Goal: Task Accomplishment & Management: Complete application form

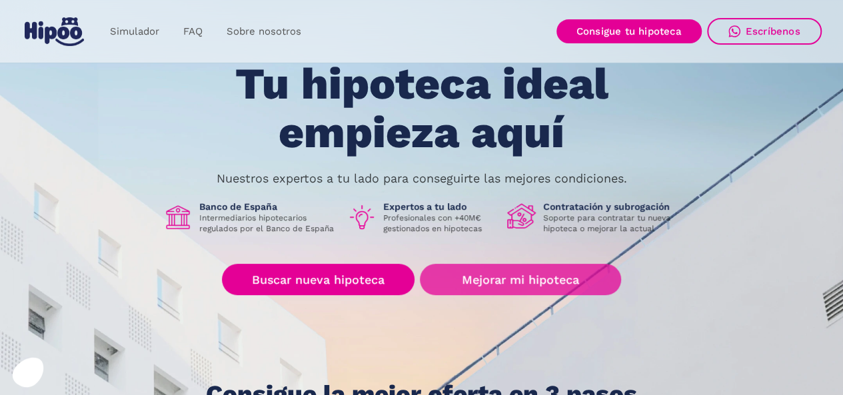
click at [545, 283] on link "Mejorar mi hipoteca" at bounding box center [520, 279] width 201 height 31
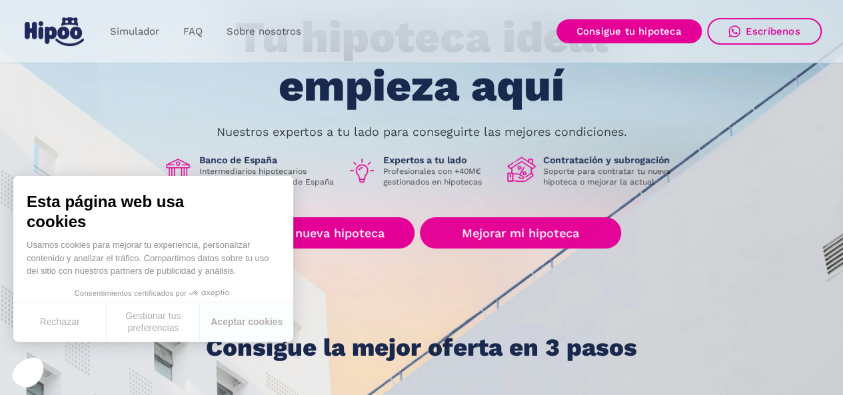
scroll to position [133, 0]
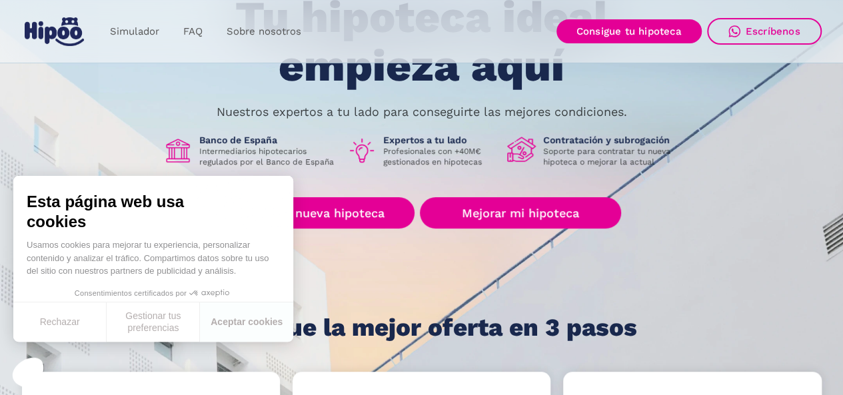
click at [228, 317] on div "Esta página web usa cookies Usamos cookies para mejorar tu experiencia, persona…" at bounding box center [153, 259] width 280 height 166
click at [243, 325] on div "Esta página web usa cookies Usamos cookies para mejorar tu experiencia, persona…" at bounding box center [153, 259] width 280 height 166
drag, startPoint x: 235, startPoint y: 323, endPoint x: 247, endPoint y: 315, distance: 14.1
click at [235, 322] on div "Esta página web usa cookies Usamos cookies para mejorar tu experiencia, persona…" at bounding box center [153, 259] width 280 height 166
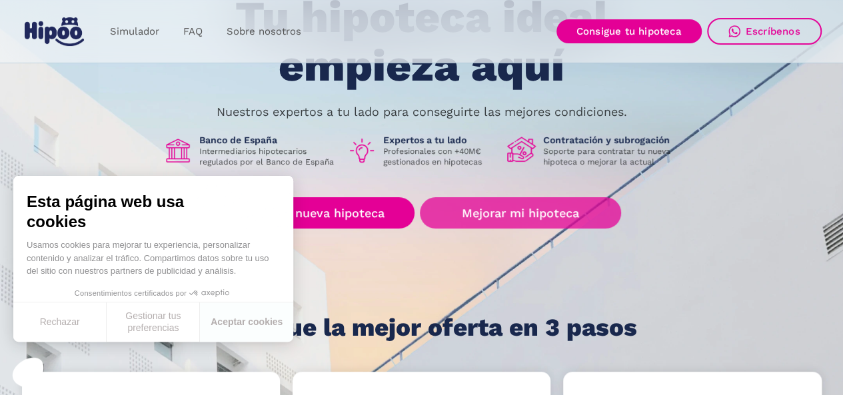
click at [519, 212] on link "Mejorar mi hipoteca" at bounding box center [520, 212] width 201 height 31
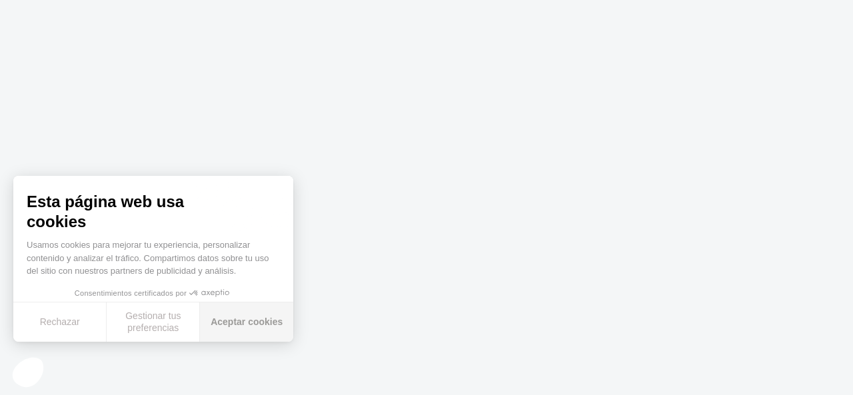
click at [206, 323] on button "Aceptar cookies" at bounding box center [246, 322] width 93 height 39
